Goal: Navigation & Orientation: Find specific page/section

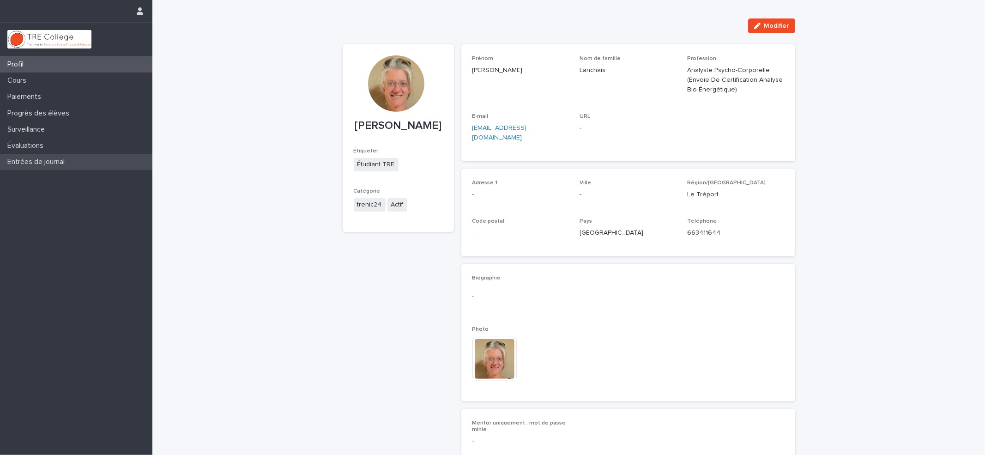
click at [26, 161] on font "Entrées de journal" at bounding box center [35, 161] width 57 height 7
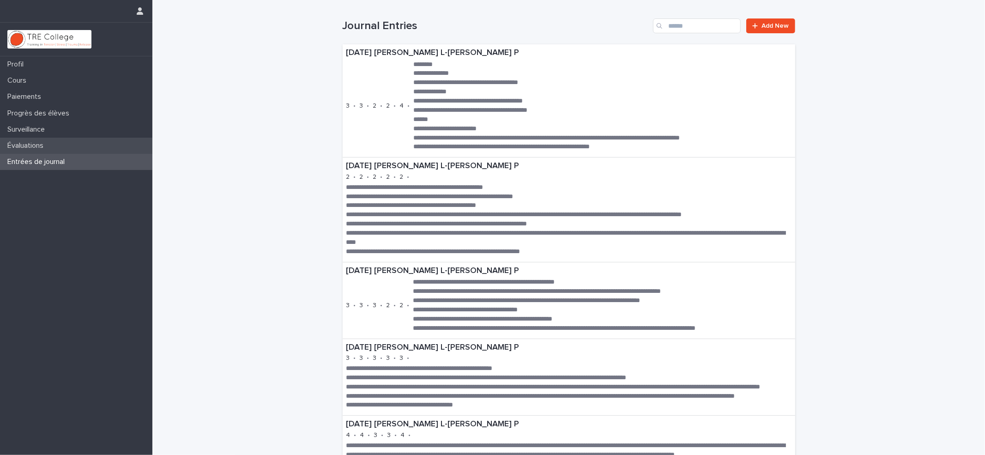
click at [20, 143] on font "Évaluations" at bounding box center [25, 145] width 36 height 7
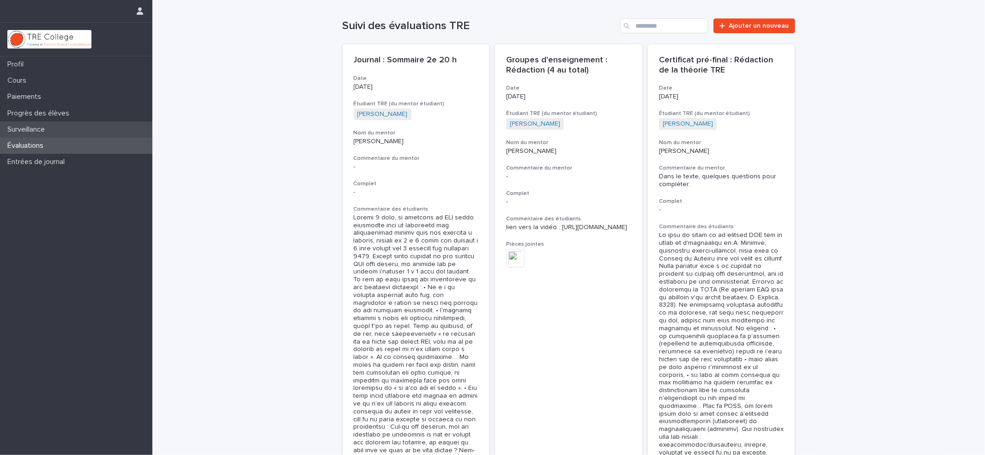
click at [27, 126] on font "Surveillance" at bounding box center [25, 129] width 37 height 7
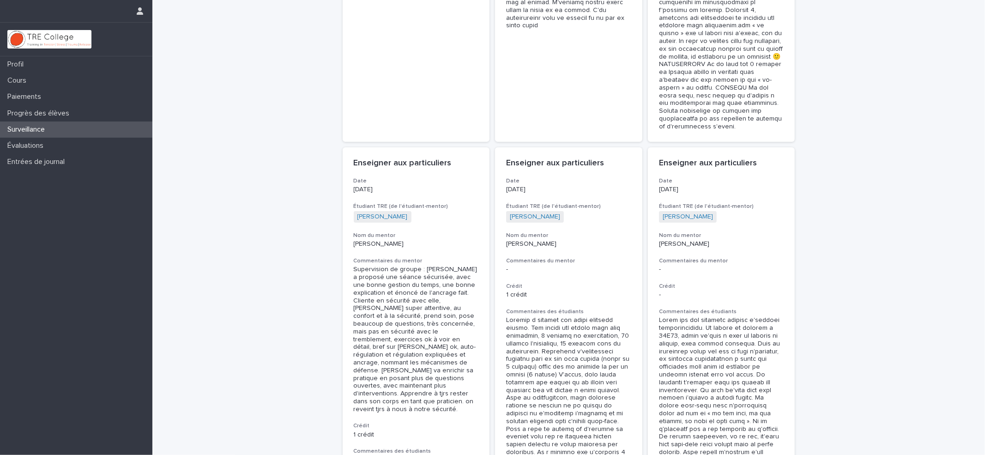
scroll to position [3040, 0]
